Goal: Task Accomplishment & Management: Manage account settings

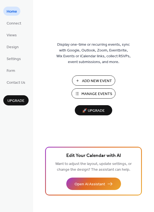
click at [96, 93] on span "Manage Events" at bounding box center [97, 94] width 31 height 6
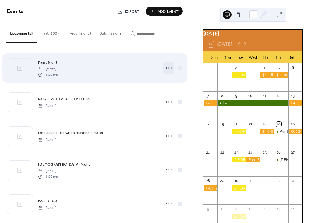
click at [166, 67] on icon at bounding box center [168, 67] width 9 height 9
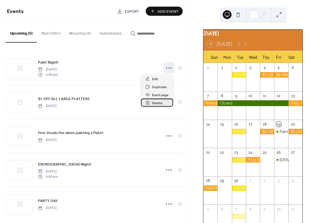
click at [153, 104] on span "Delete" at bounding box center [157, 103] width 10 height 6
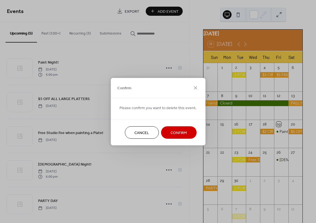
click at [176, 133] on span "Confirm" at bounding box center [178, 133] width 16 height 6
